Goal: Find specific page/section: Find specific page/section

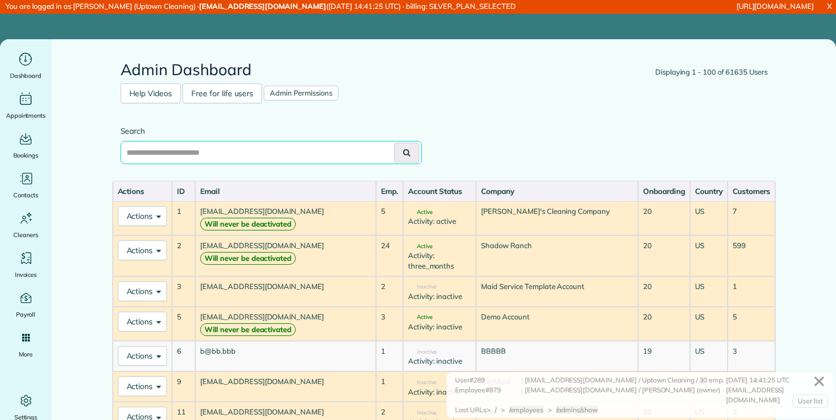
click at [164, 158] on input "text" at bounding box center [271, 152] width 301 height 23
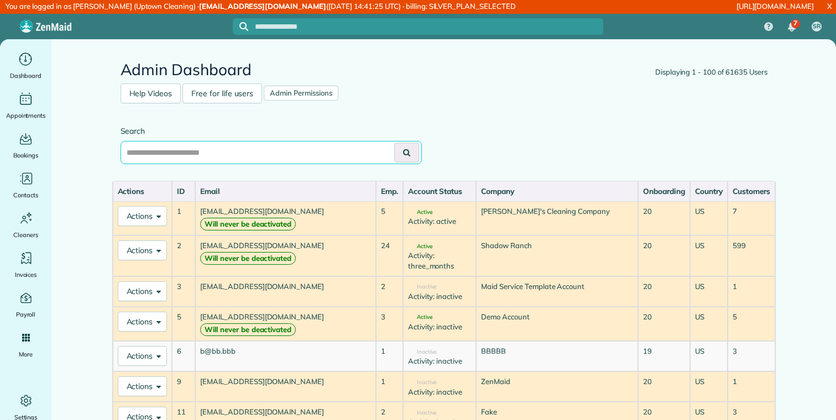
paste input "**********"
type input "**********"
click at [394, 143] on button at bounding box center [406, 153] width 25 height 20
